Goal: Navigation & Orientation: Find specific page/section

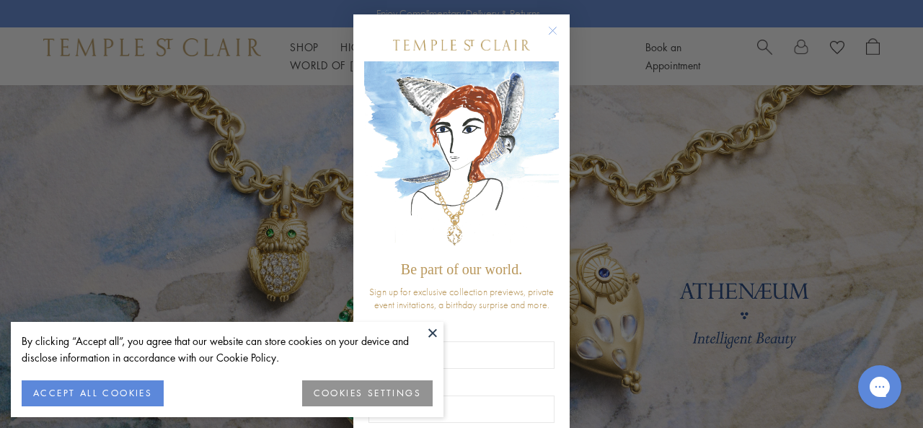
click at [545, 30] on circle "Close dialog" at bounding box center [552, 30] width 17 height 17
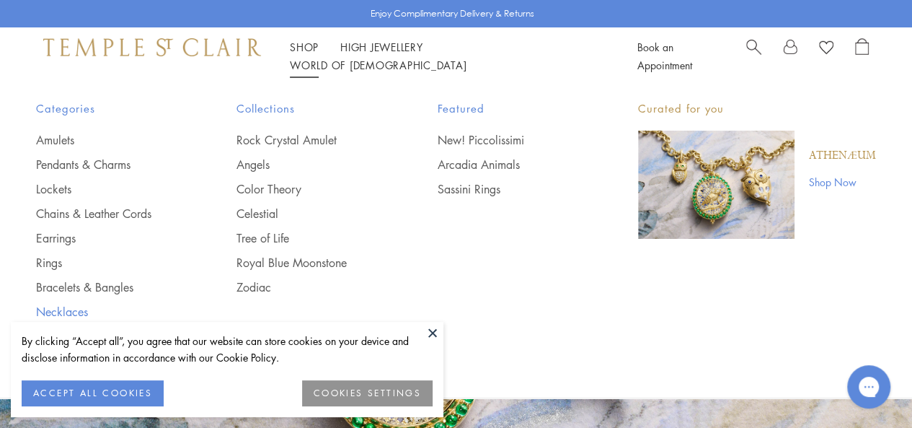
click at [64, 308] on link "Necklaces" at bounding box center [107, 312] width 143 height 16
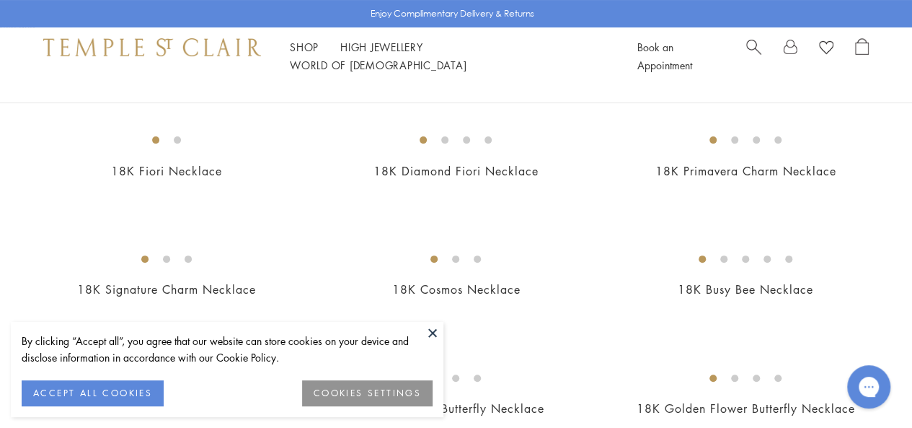
scroll to position [148, 0]
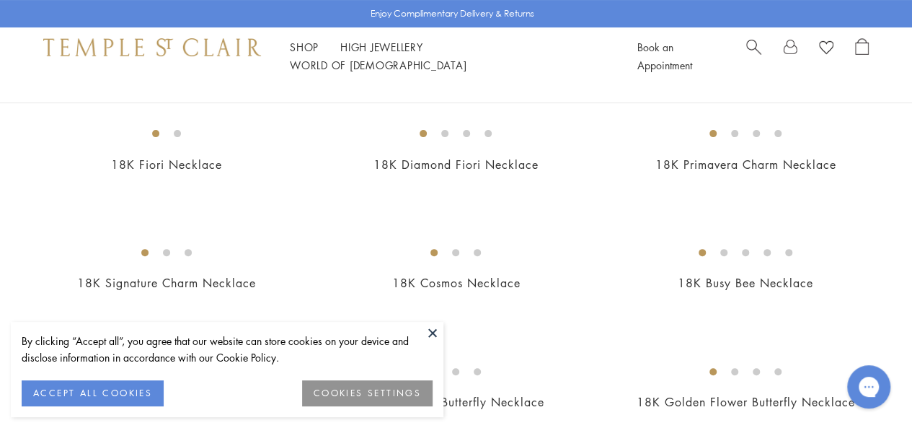
click at [432, 332] on button at bounding box center [433, 333] width 22 height 22
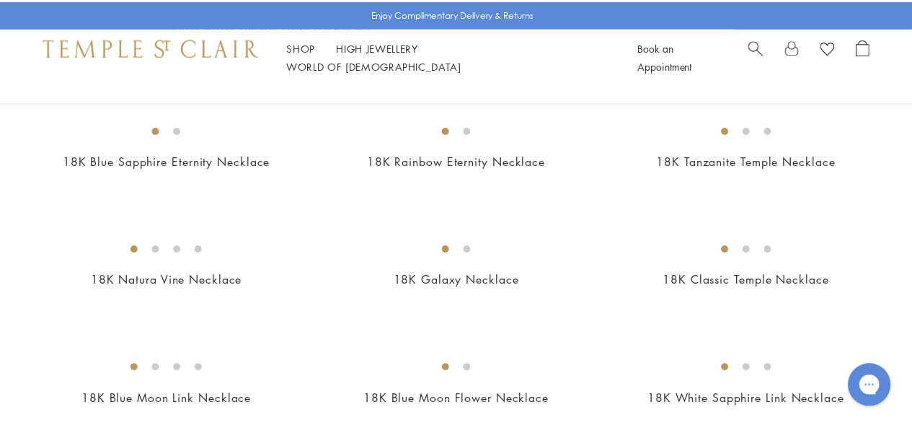
scroll to position [1094, 0]
